Goal: Go to known website: Go to known website

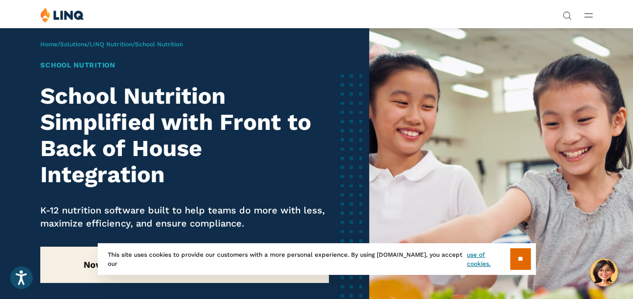
click at [474, 181] on link "Login" at bounding box center [491, 185] width 35 height 9
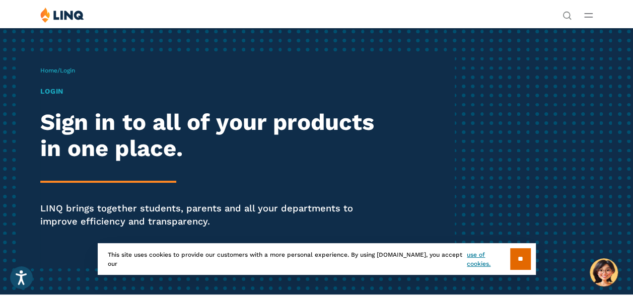
click at [66, 97] on h1 "Login" at bounding box center [214, 91] width 348 height 11
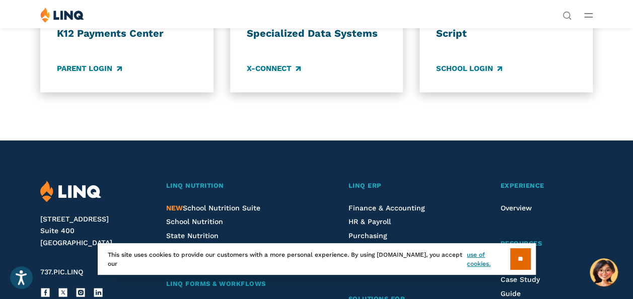
scroll to position [860, 0]
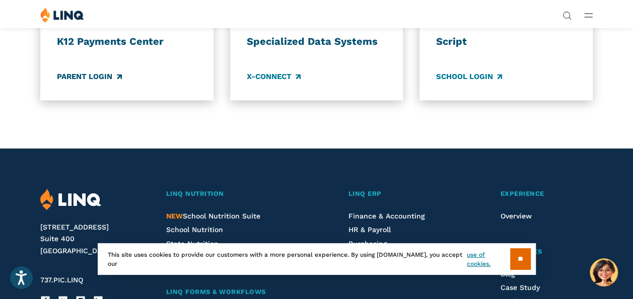
click at [104, 82] on link "Parent Login" at bounding box center [89, 76] width 64 height 11
